Goal: Find specific page/section: Find specific page/section

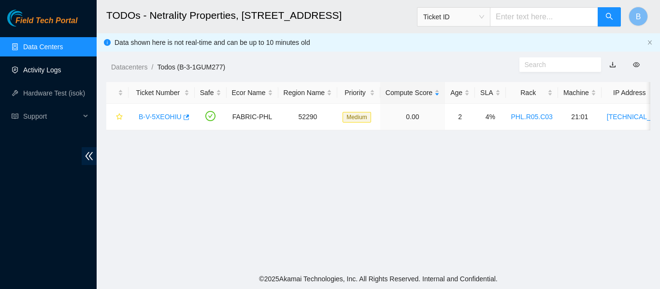
click at [58, 66] on link "Activity Logs" at bounding box center [42, 70] width 38 height 8
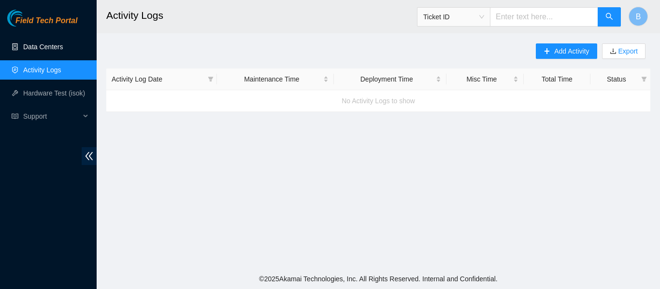
click at [60, 46] on link "Data Centers" at bounding box center [43, 47] width 40 height 8
